Goal: Task Accomplishment & Management: Complete application form

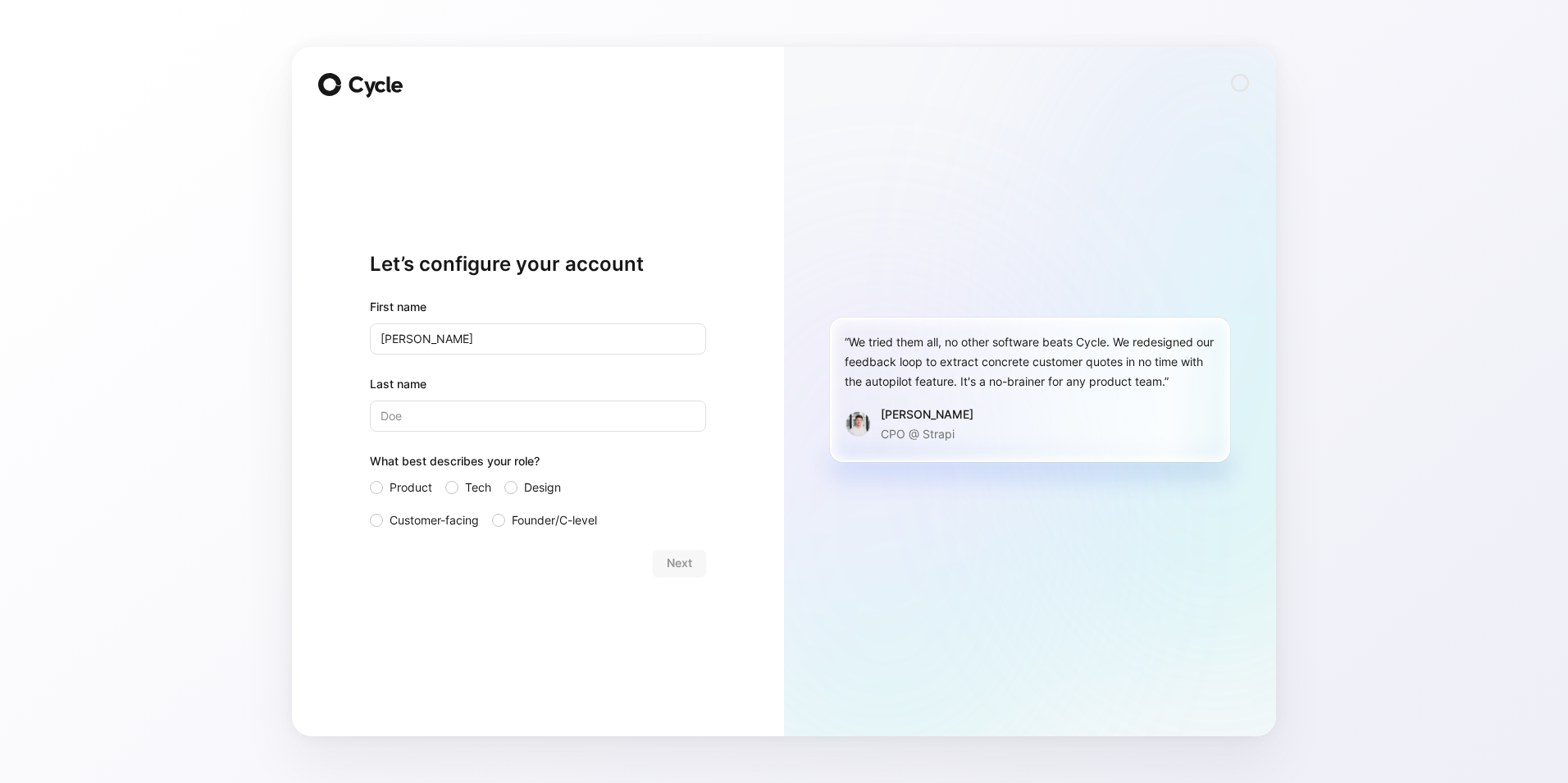
type input "[PERSON_NAME]"
click at [398, 526] on span "Customer-facing" at bounding box center [434, 520] width 90 height 20
click at [370, 510] on input "Customer-facing" at bounding box center [370, 510] width 0 height 0
click at [670, 563] on span "Next" at bounding box center [679, 563] width 25 height 20
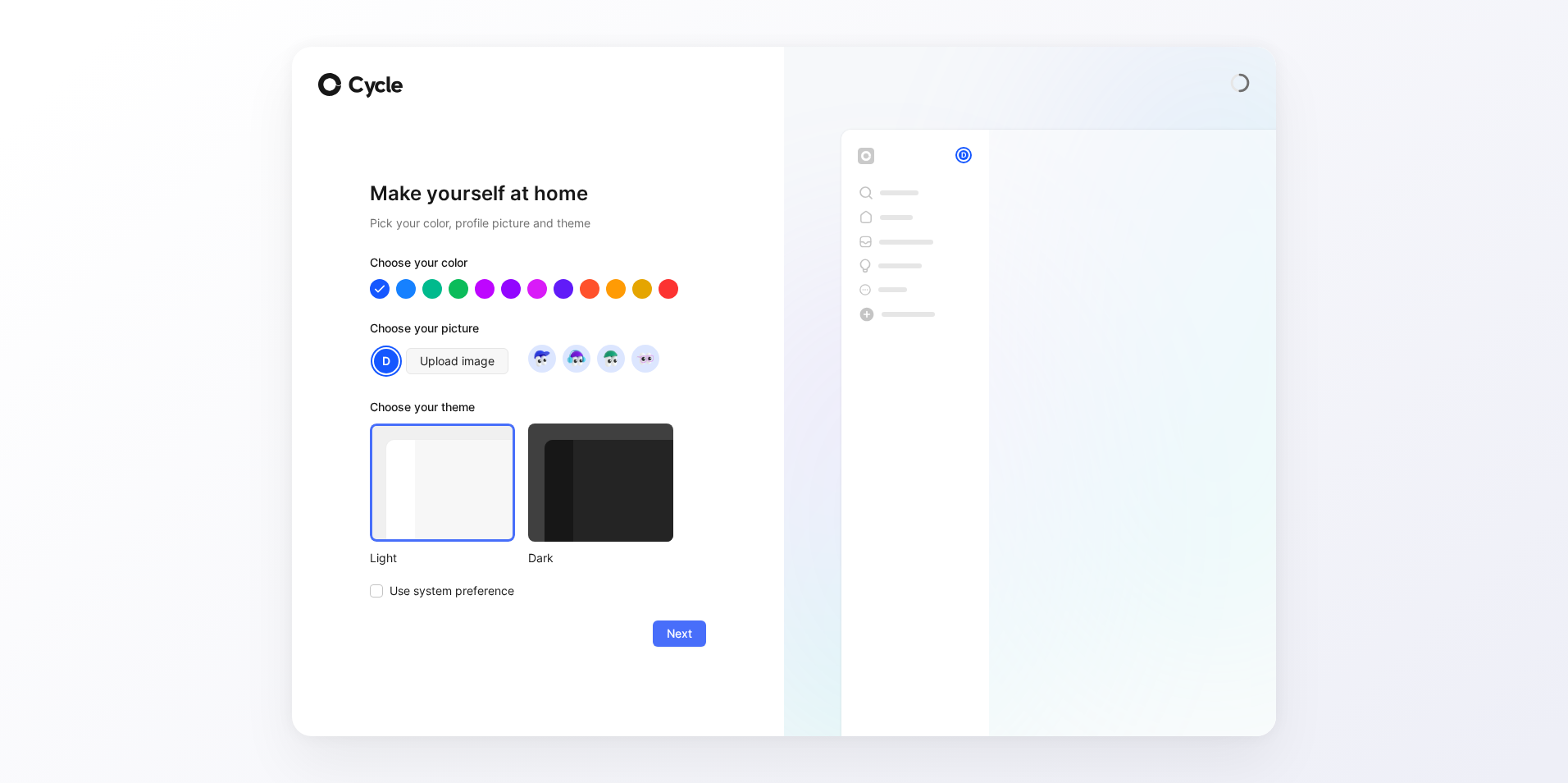
click at [613, 517] on div at bounding box center [601, 483] width 145 height 118
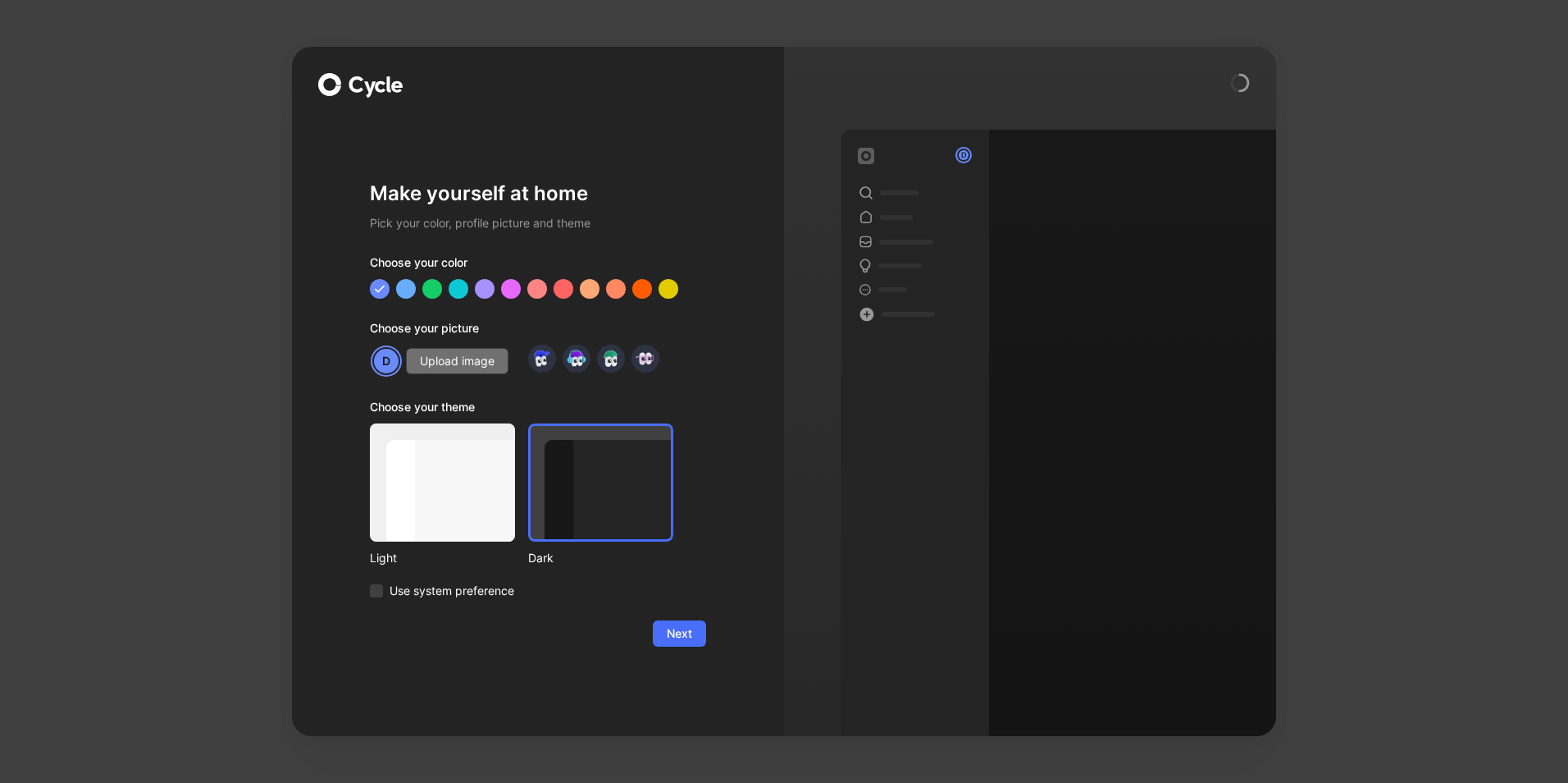
click at [447, 367] on span "Upload image" at bounding box center [457, 361] width 75 height 20
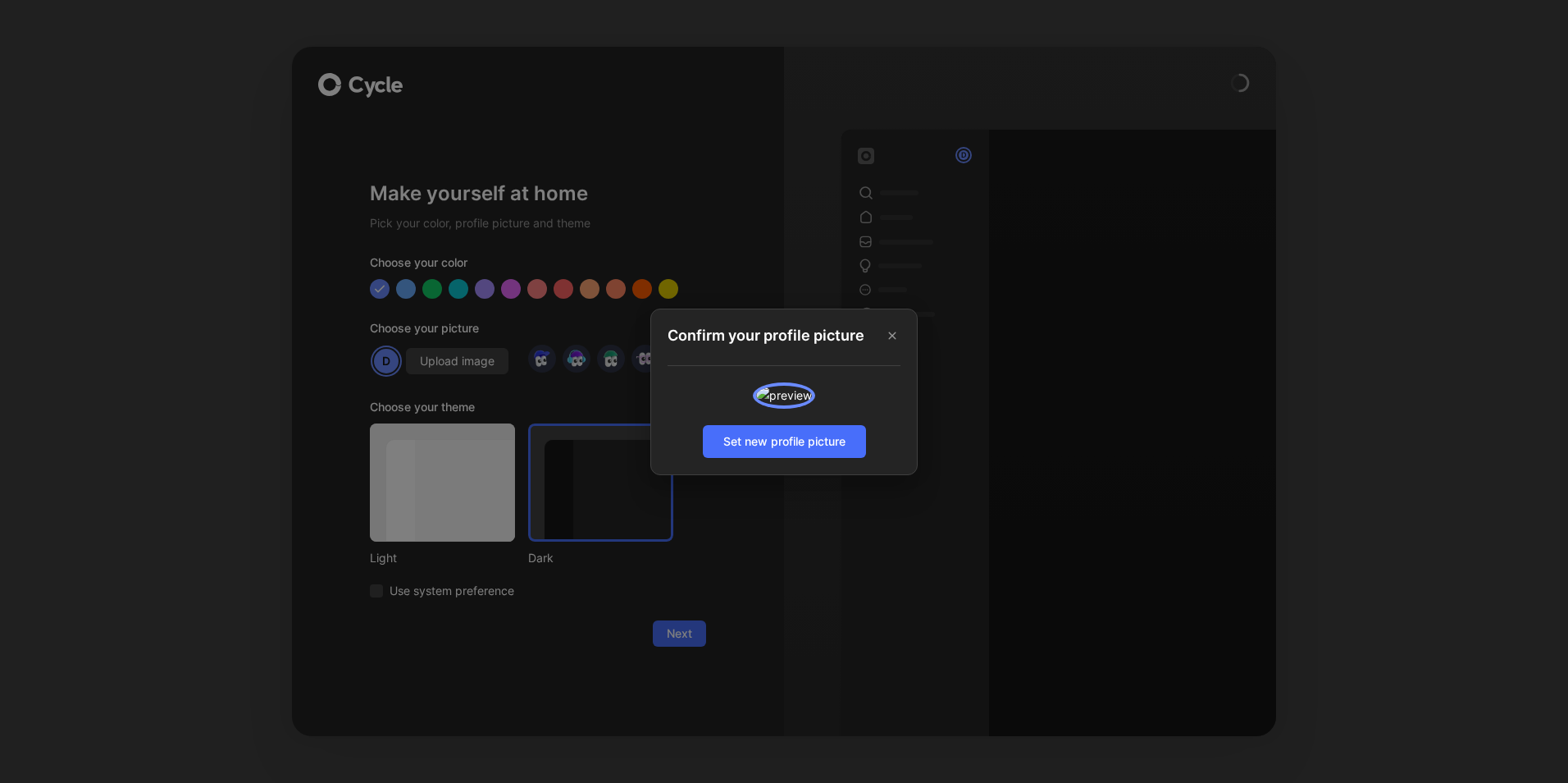
drag, startPoint x: 781, startPoint y: 523, endPoint x: 778, endPoint y: 489, distance: 34.1
click at [778, 405] on div at bounding box center [784, 395] width 233 height 20
click at [772, 451] on span "Set new profile picture" at bounding box center [784, 442] width 122 height 20
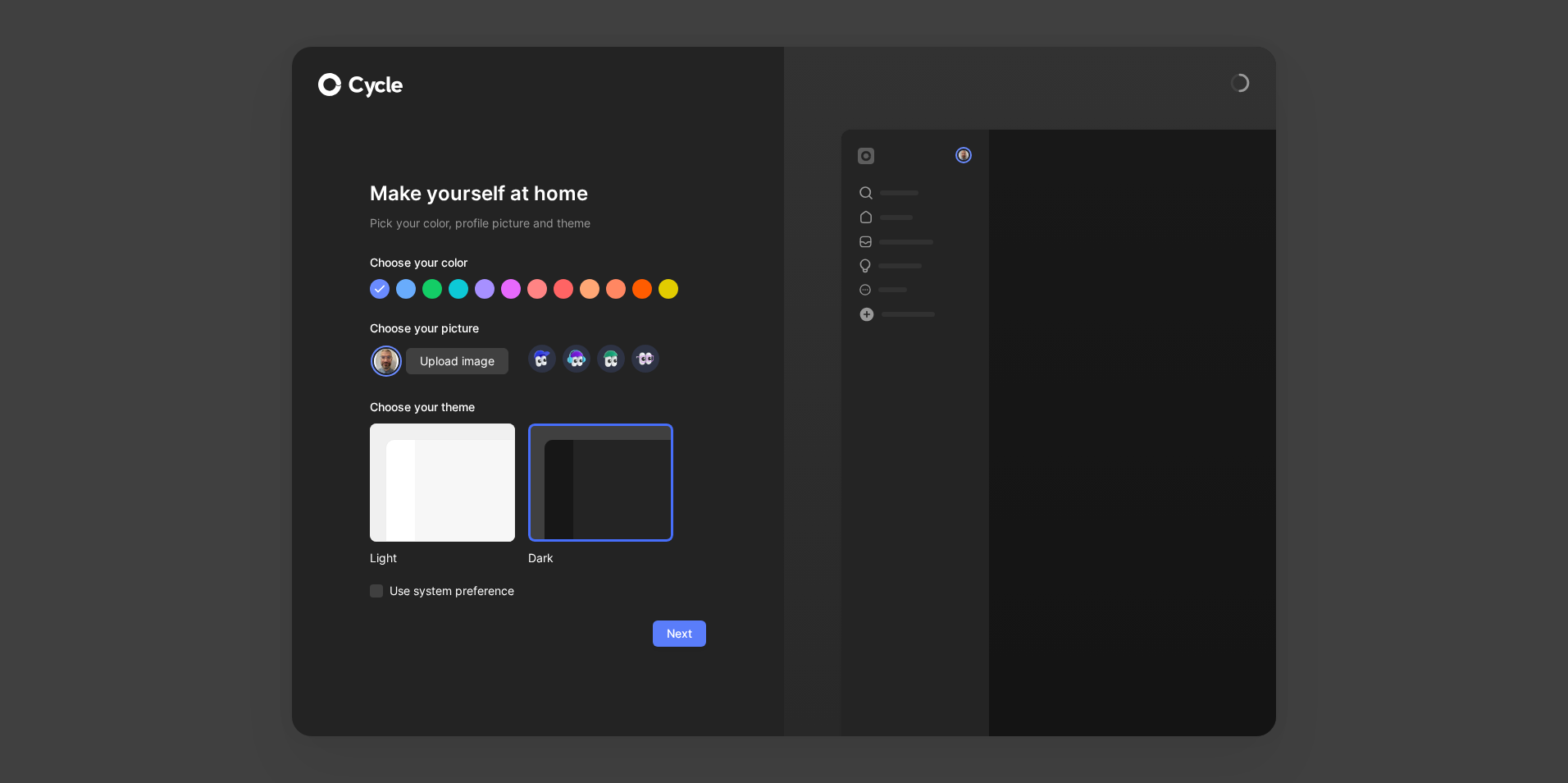
click at [682, 628] on span "Next" at bounding box center [679, 633] width 25 height 20
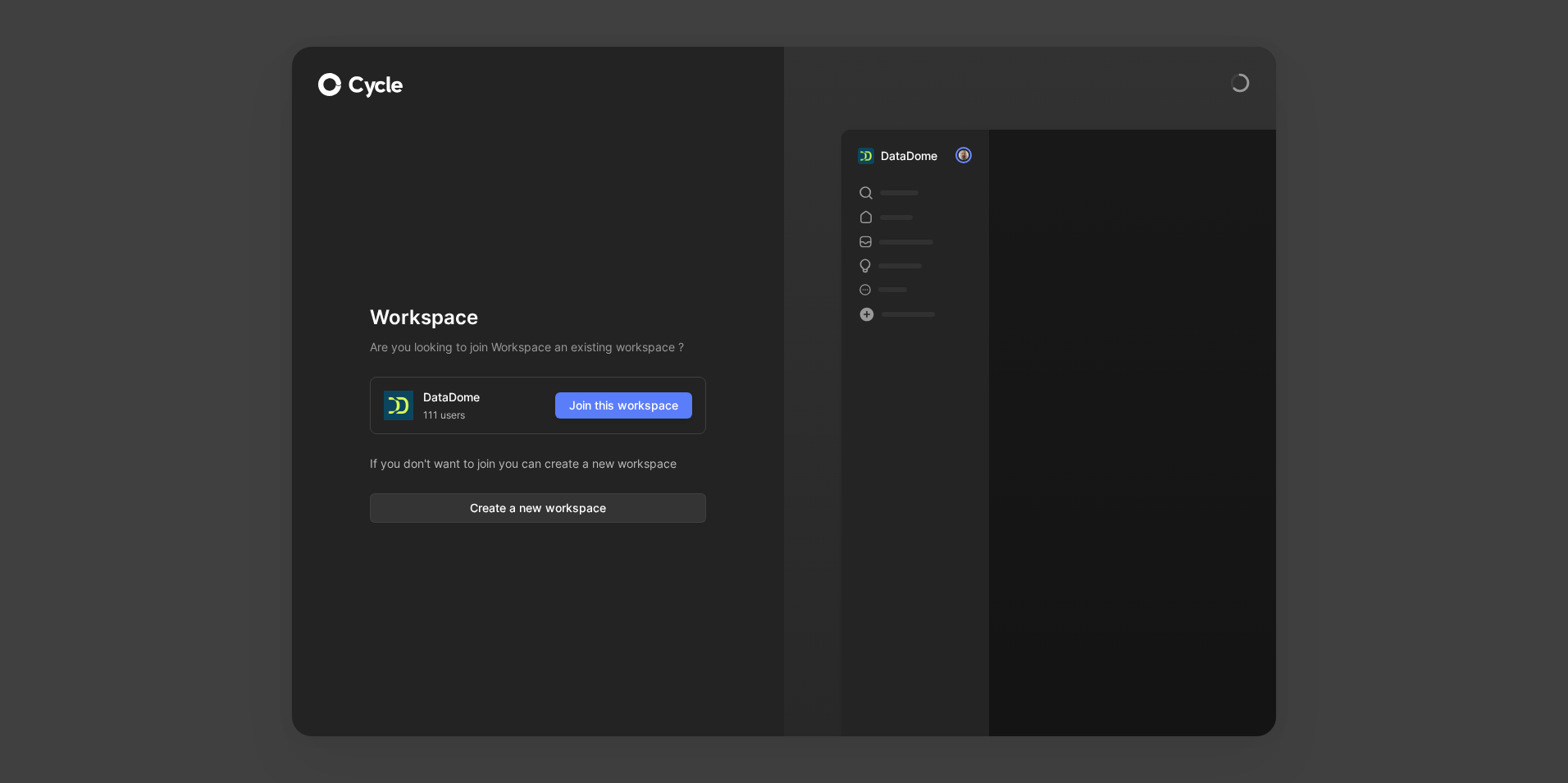
click at [624, 407] on span "Join this workspace" at bounding box center [623, 405] width 109 height 20
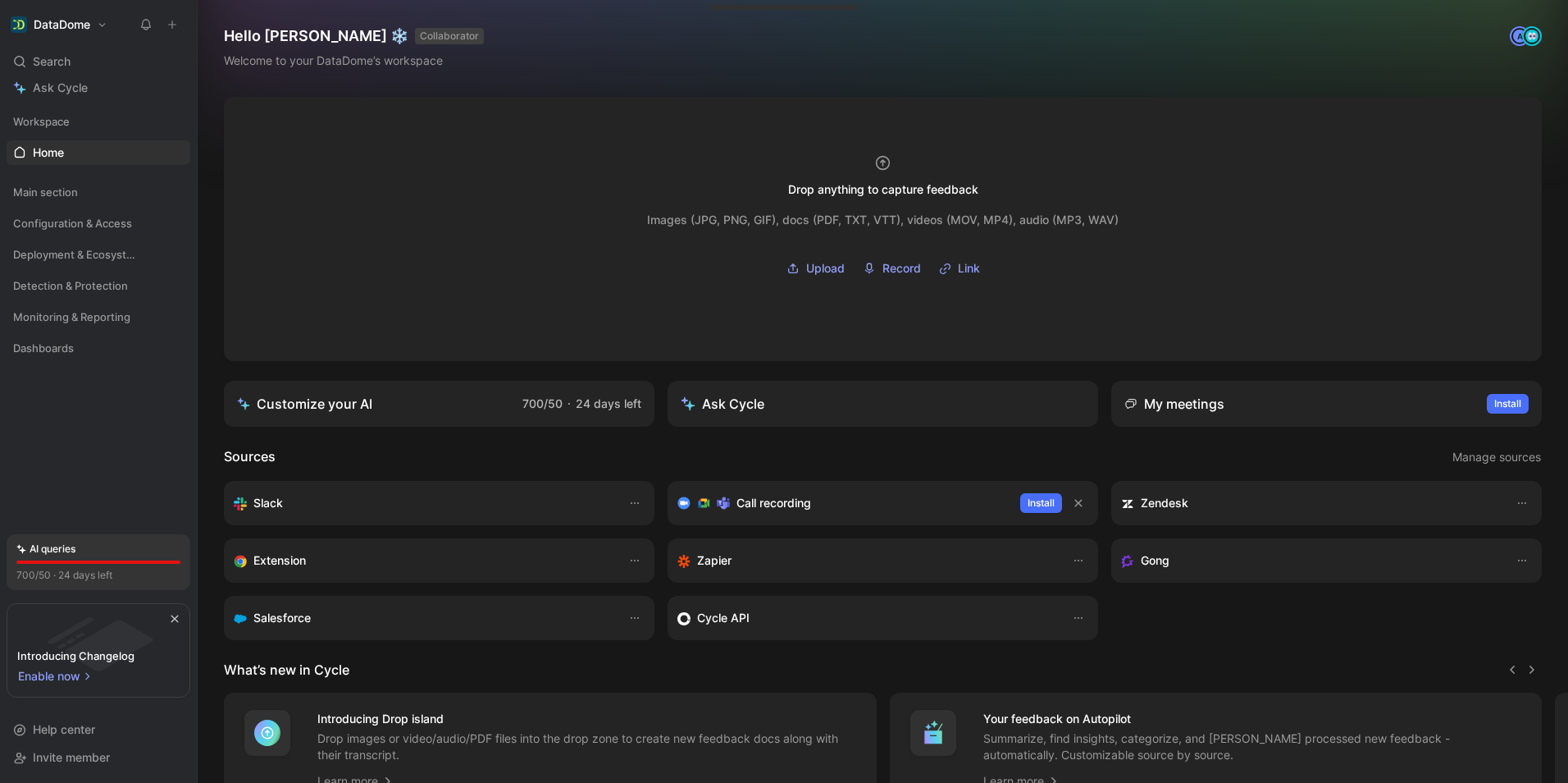
click at [104, 577] on div "700/50 · 24 days left" at bounding box center [64, 575] width 96 height 17
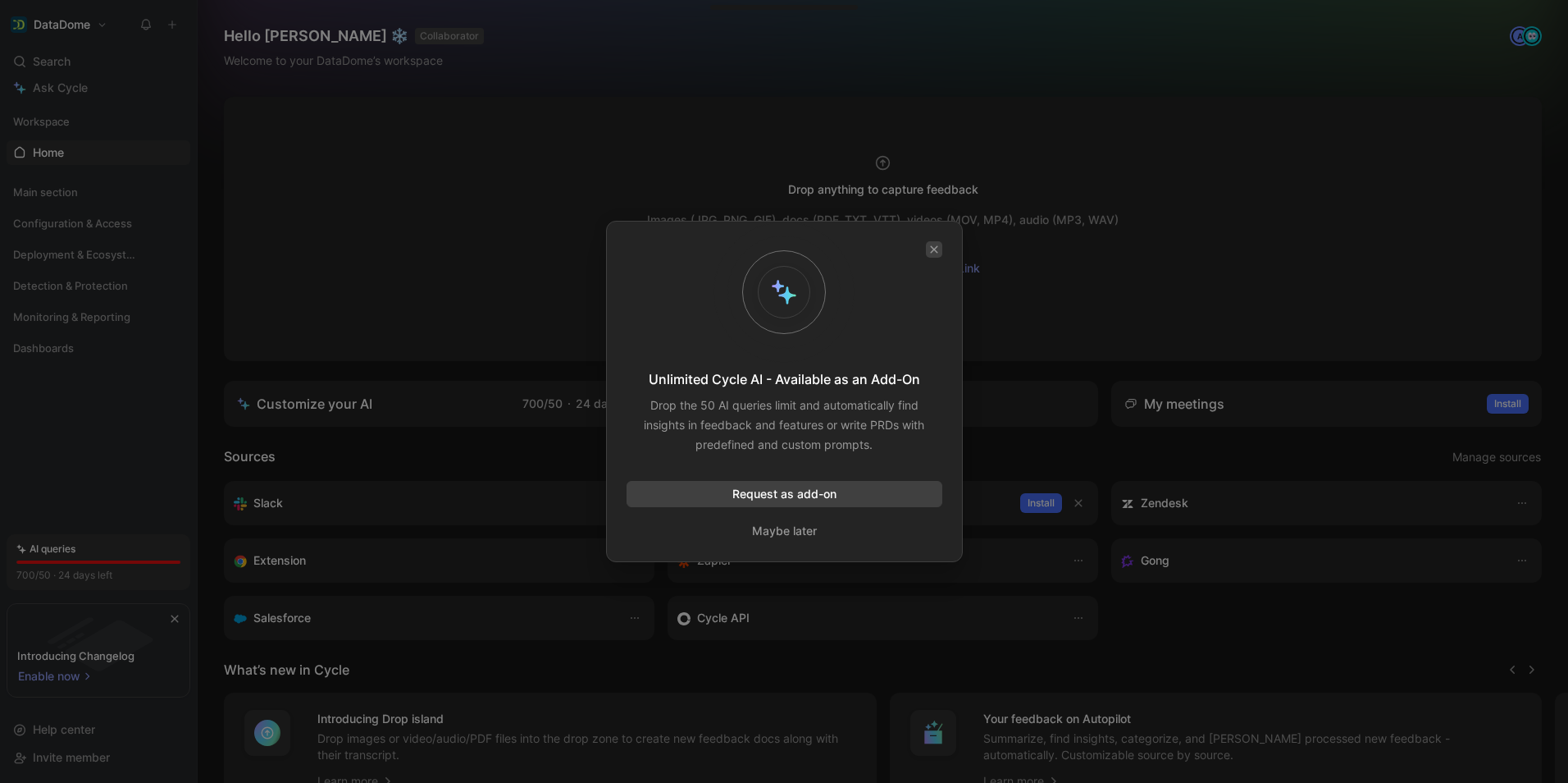
click at [938, 246] on icon "button" at bounding box center [933, 249] width 10 height 10
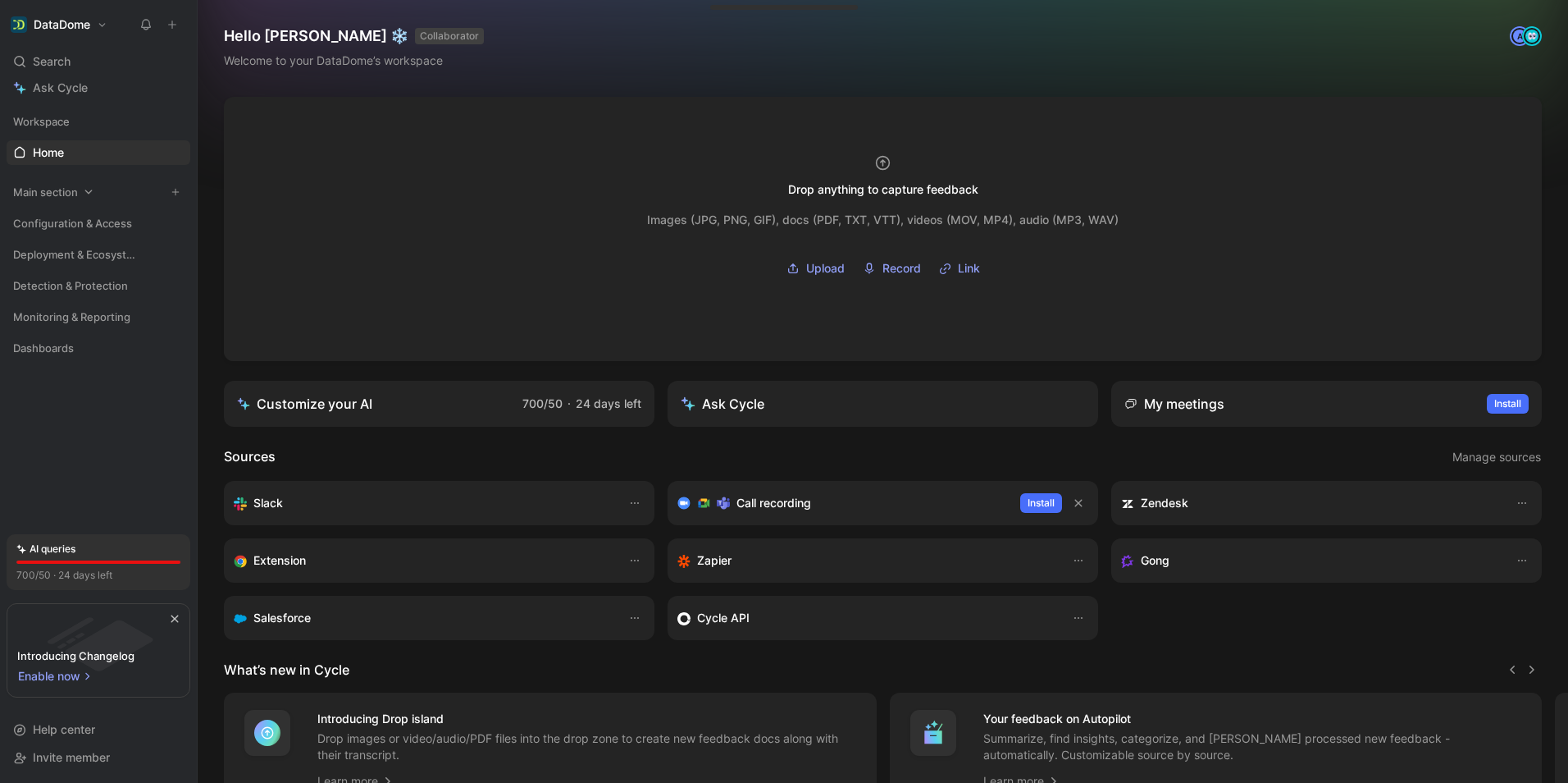
click at [80, 198] on div "Main section" at bounding box center [98, 192] width 184 height 24
click at [86, 293] on link "Voice of Customer" at bounding box center [98, 302] width 184 height 24
